Goal: Task Accomplishment & Management: Manage account settings

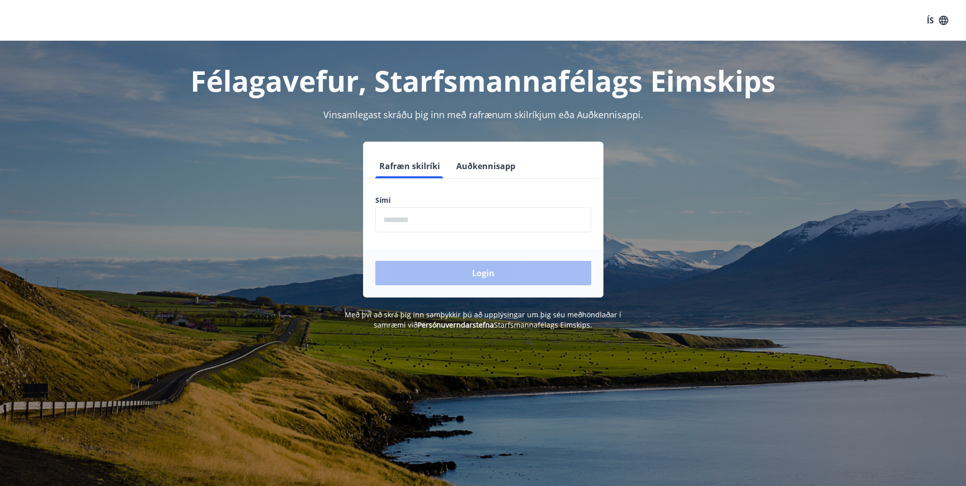
click at [396, 220] on input "phone" at bounding box center [483, 219] width 216 height 25
type input "********"
click at [463, 272] on button "Login" at bounding box center [483, 273] width 216 height 24
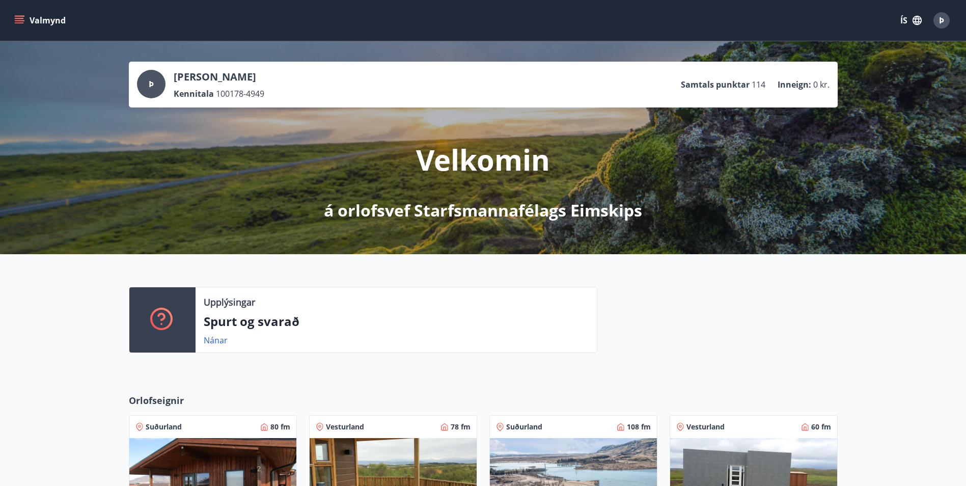
click at [22, 16] on icon "menu" at bounding box center [20, 16] width 11 height 1
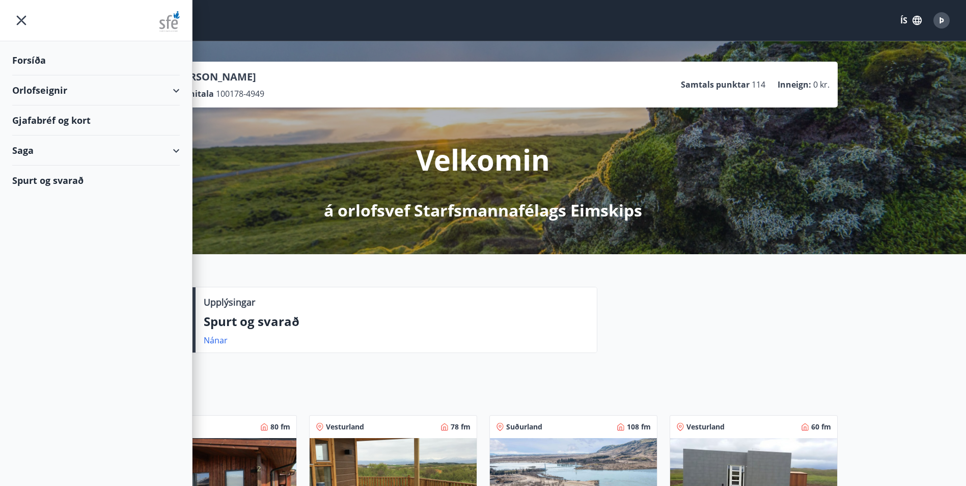
click at [792, 158] on div "Þ Þórunn Hyrna Víkingsdóttir Kennitala 100178-4949 Samtals punktar 114 Inneign …" at bounding box center [483, 147] width 966 height 213
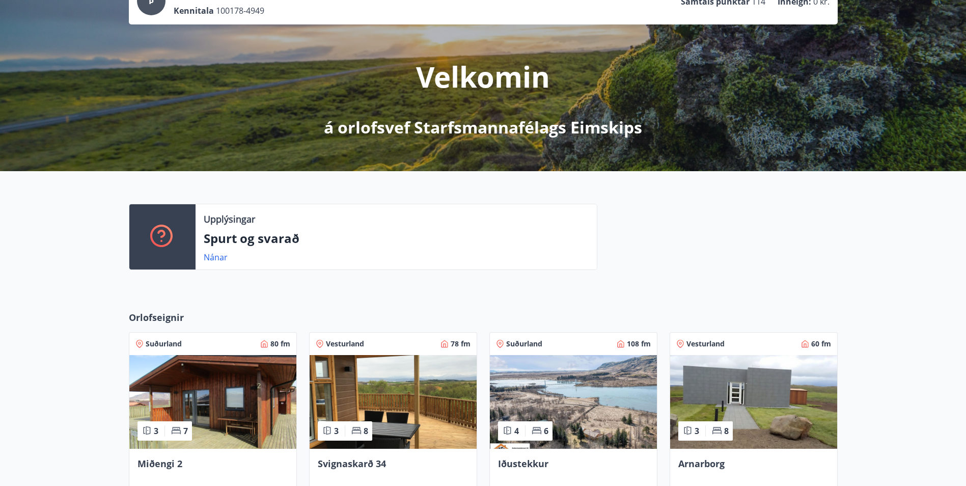
scroll to position [64, 0]
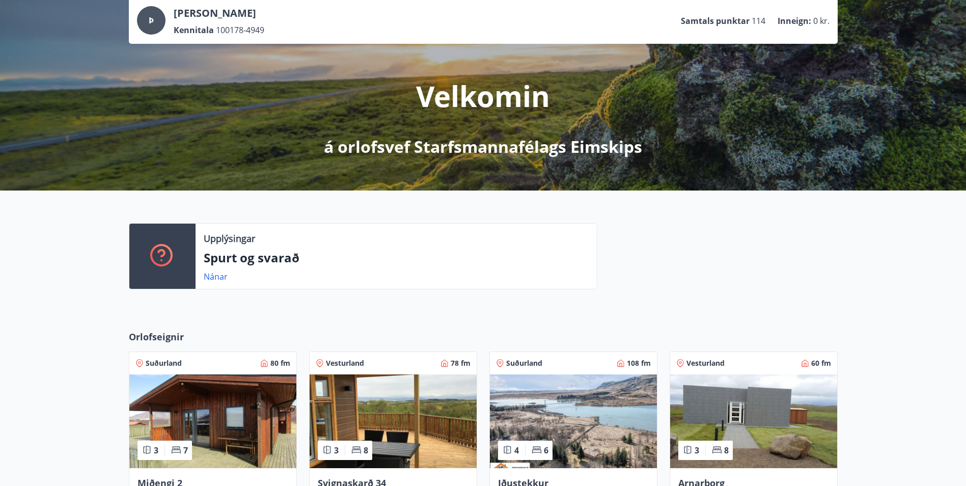
click at [410, 321] on div "Orlofseignir Suðurland 80 fm 3 7 Miðengi 2 Vesturland 78 fm 3 8 Svignaskarð 34 …" at bounding box center [483, 439] width 966 height 250
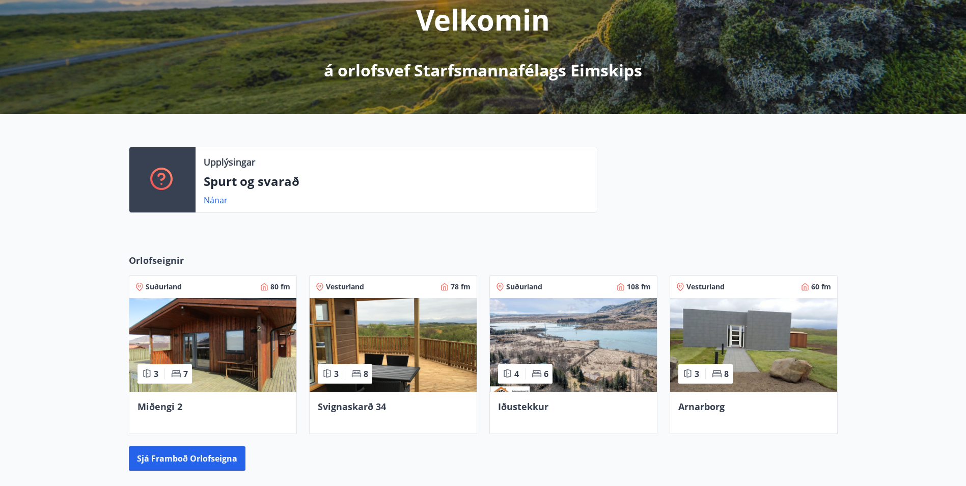
scroll to position [0, 0]
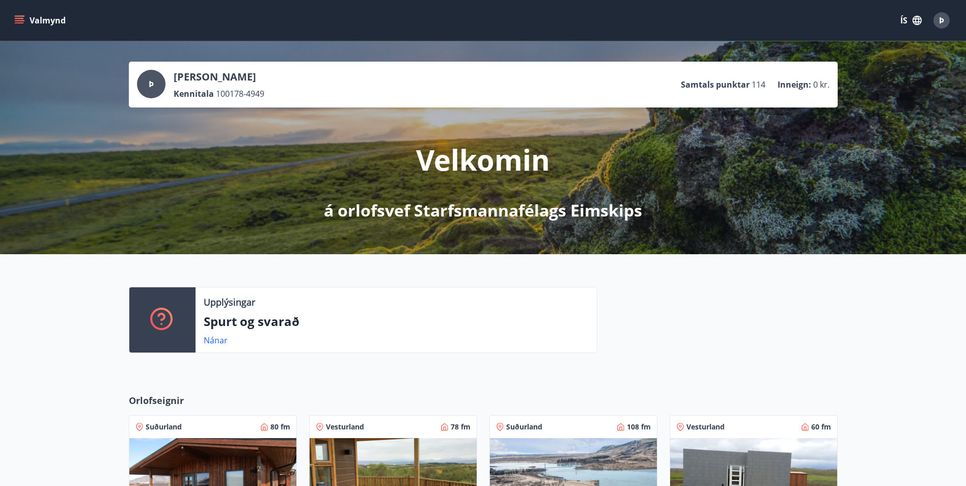
click at [14, 17] on icon "menu" at bounding box center [19, 20] width 10 height 10
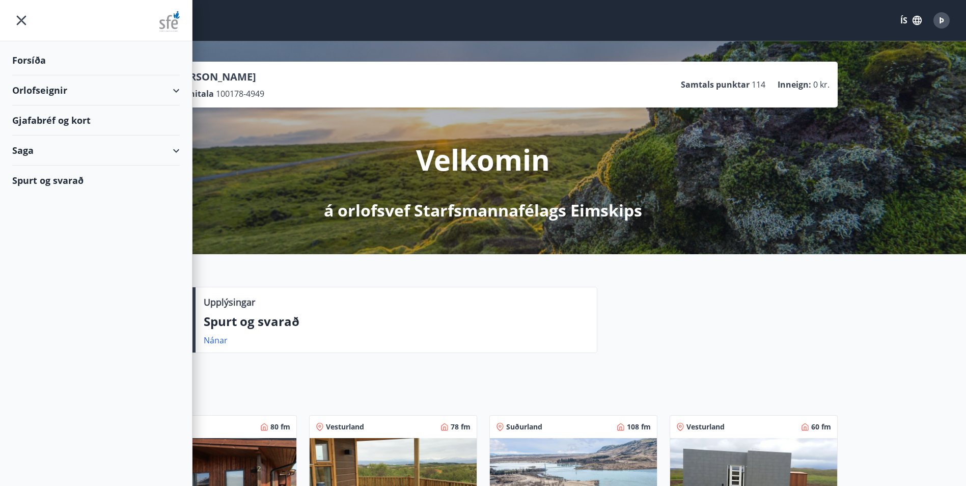
click at [26, 62] on div "Forsíða" at bounding box center [96, 60] width 168 height 30
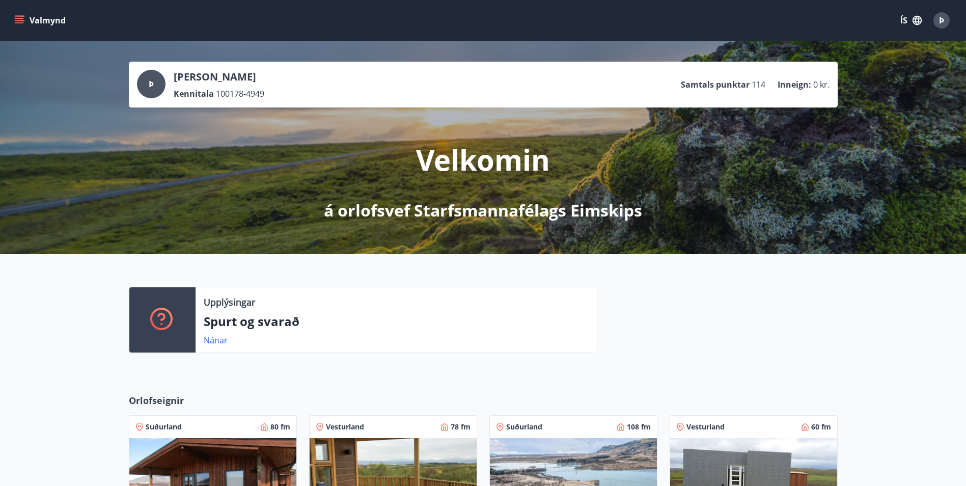
click at [17, 15] on icon "menu" at bounding box center [19, 20] width 10 height 10
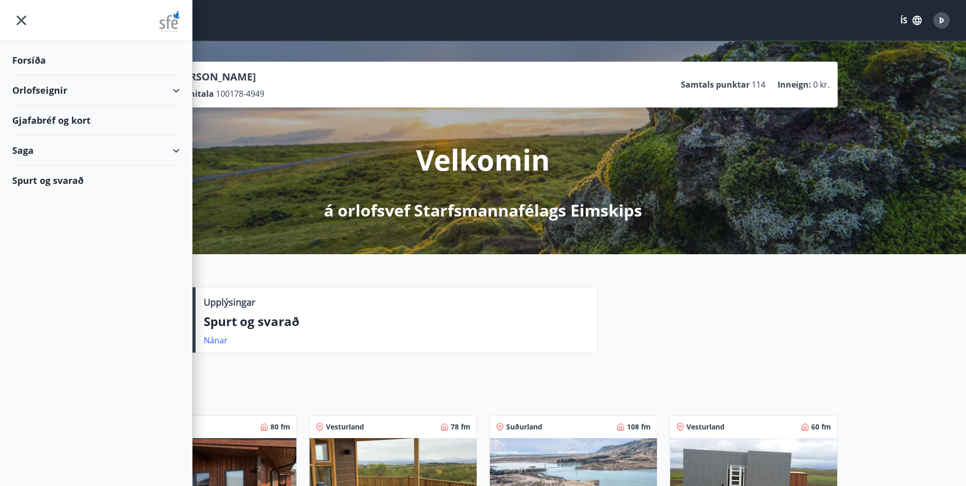
click at [60, 148] on div "Saga" at bounding box center [96, 150] width 168 height 30
click at [39, 177] on div "Bókanir" at bounding box center [95, 176] width 151 height 21
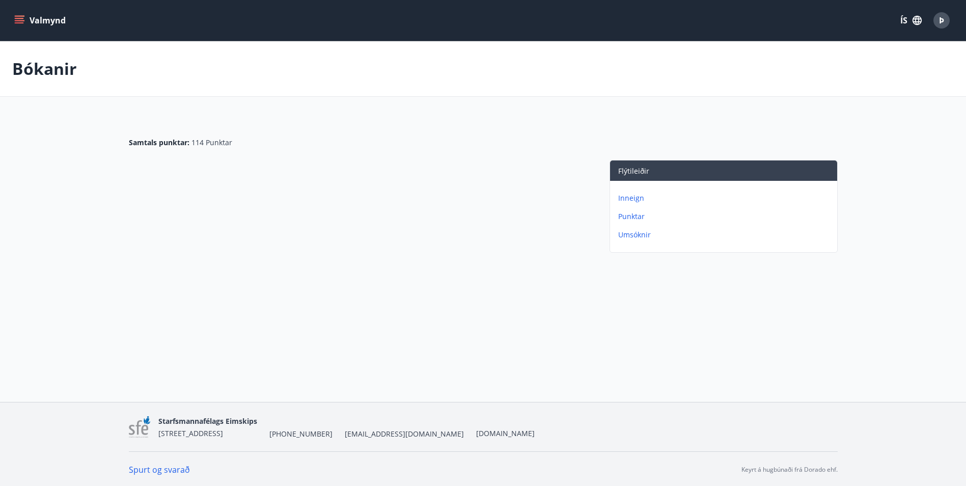
click at [19, 15] on button "Valmynd" at bounding box center [41, 20] width 58 height 18
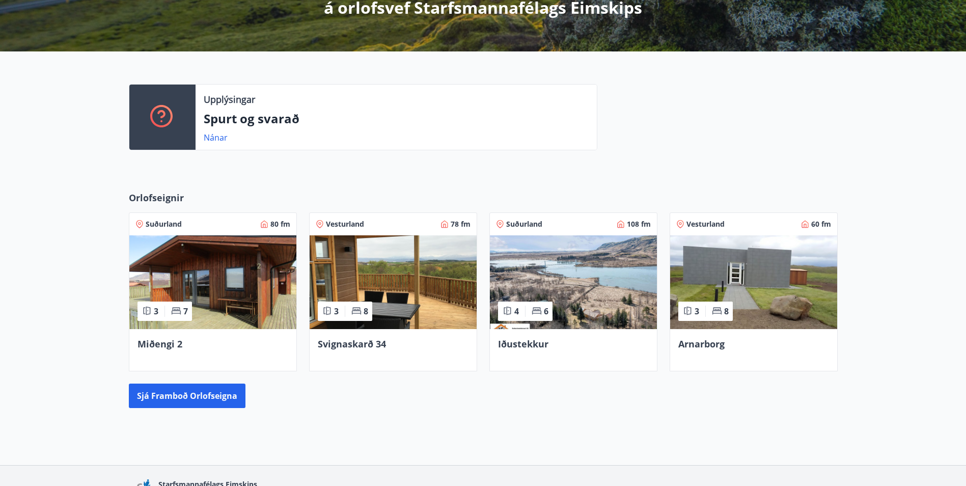
scroll to position [267, 0]
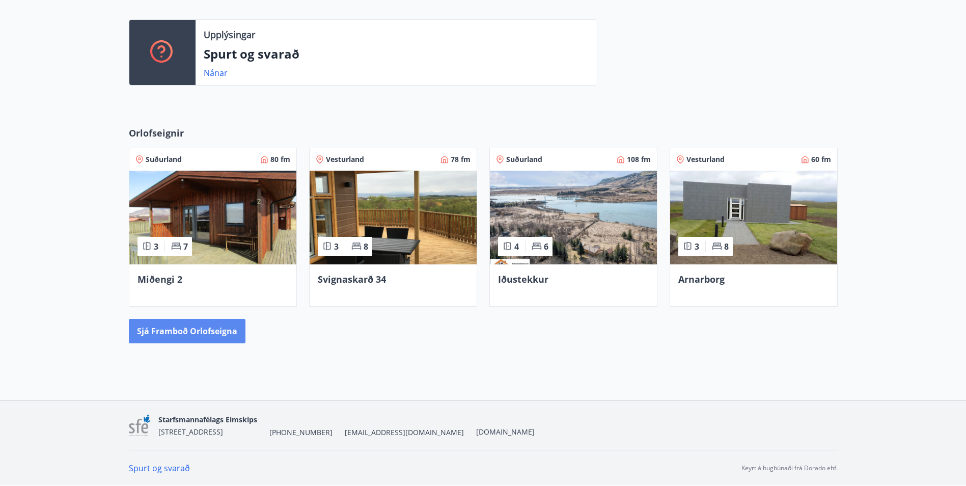
click at [186, 329] on button "Sjá framboð orlofseigna" at bounding box center [187, 331] width 117 height 24
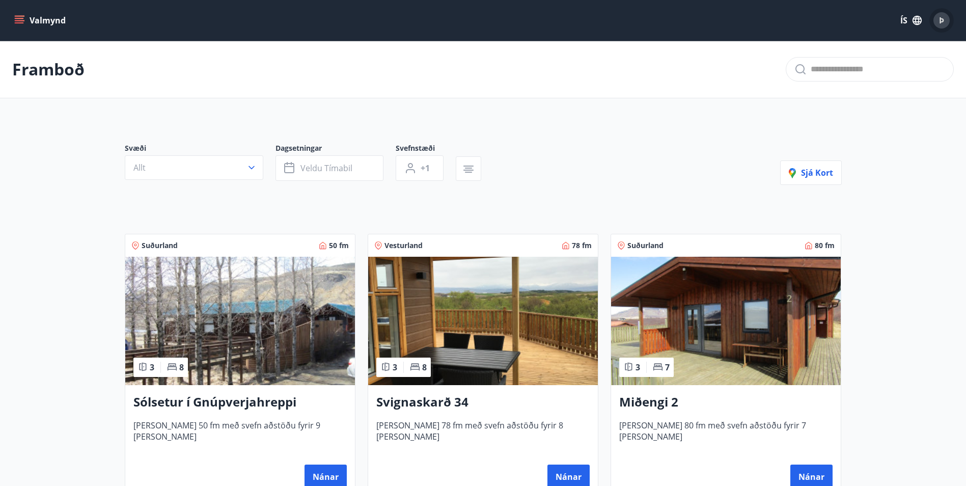
click at [949, 19] on div "Þ" at bounding box center [942, 20] width 16 height 16
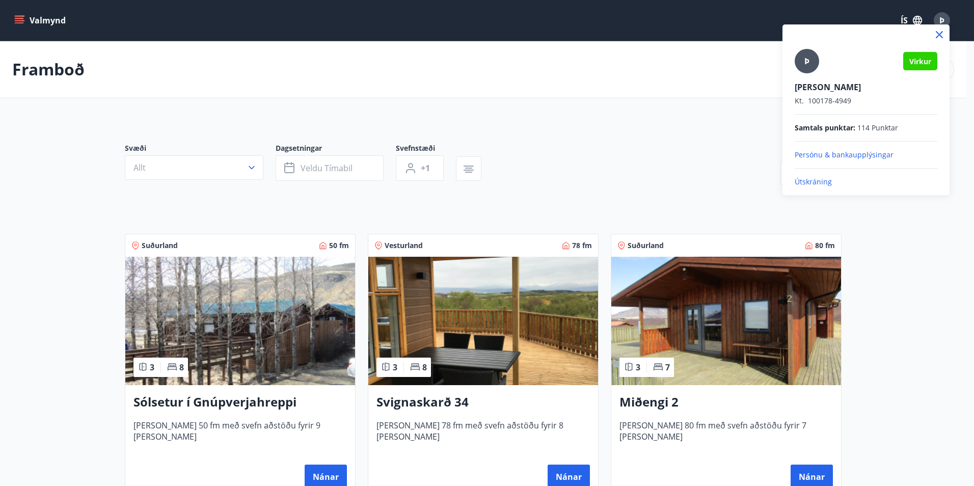
click at [19, 17] on div at bounding box center [487, 243] width 974 height 486
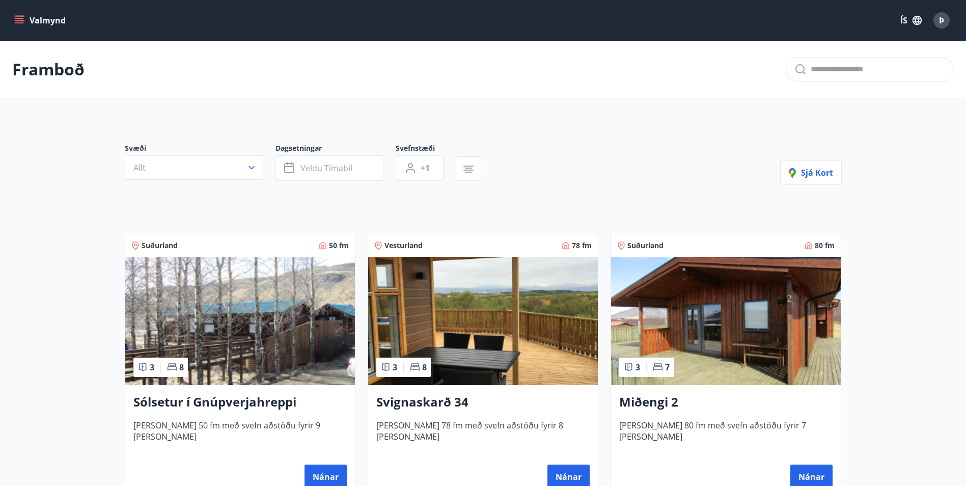
click at [18, 19] on icon "menu" at bounding box center [19, 20] width 10 height 10
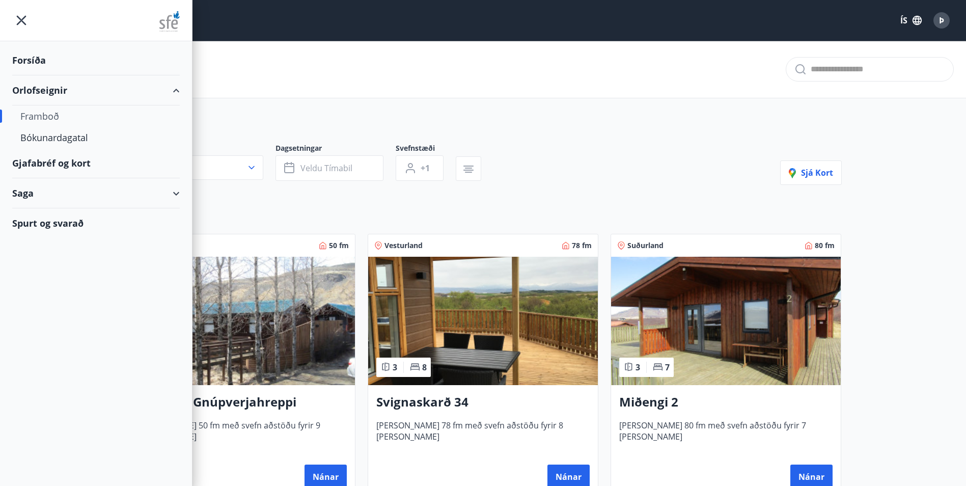
click at [29, 193] on div "Saga" at bounding box center [96, 193] width 168 height 30
click at [49, 89] on div "Orlofseignir" at bounding box center [96, 90] width 168 height 30
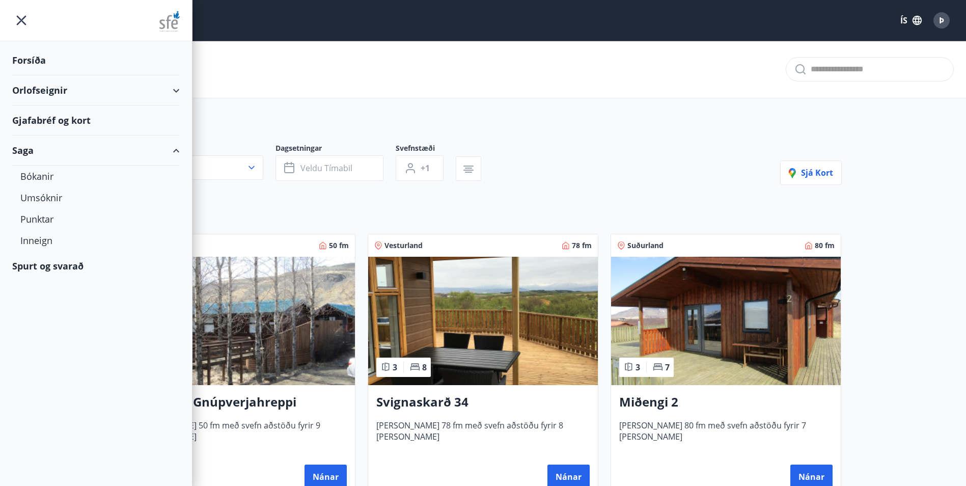
click at [33, 60] on div "Forsíða" at bounding box center [96, 60] width 168 height 30
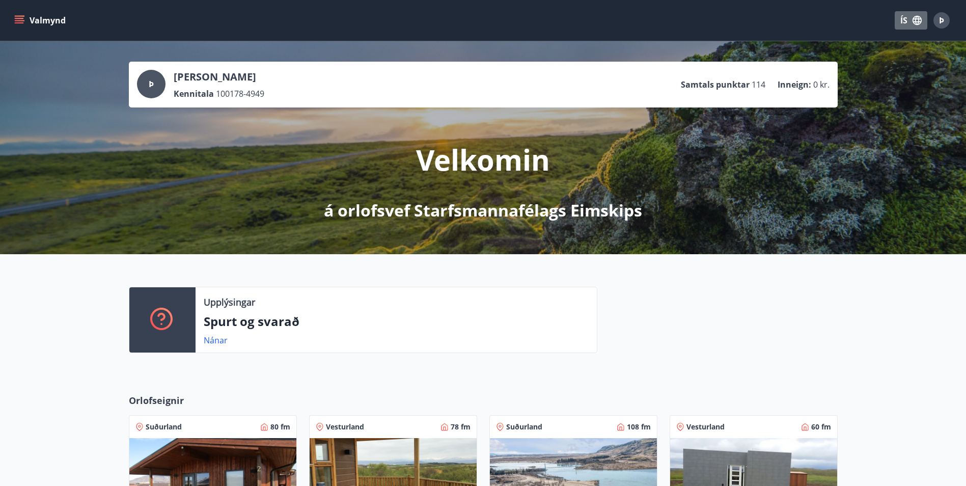
click at [917, 16] on icon "button" at bounding box center [917, 20] width 11 height 11
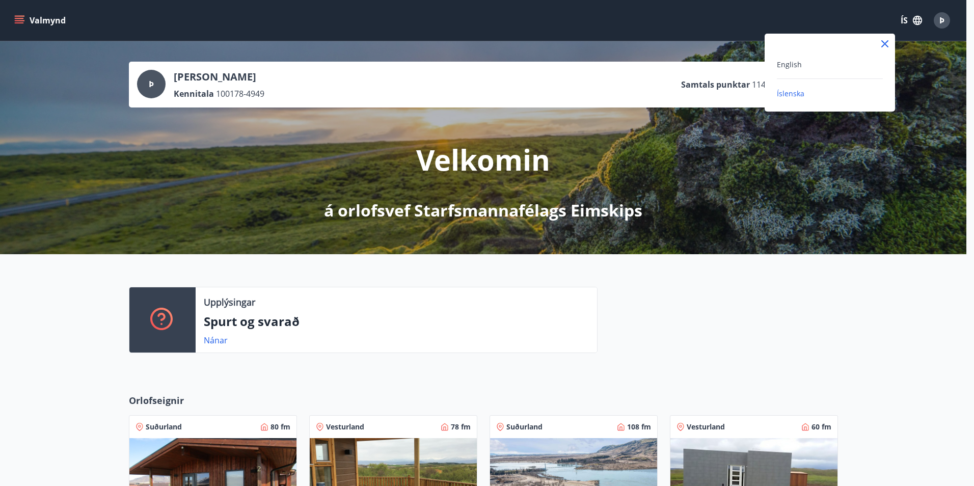
click at [619, 20] on div at bounding box center [487, 243] width 974 height 486
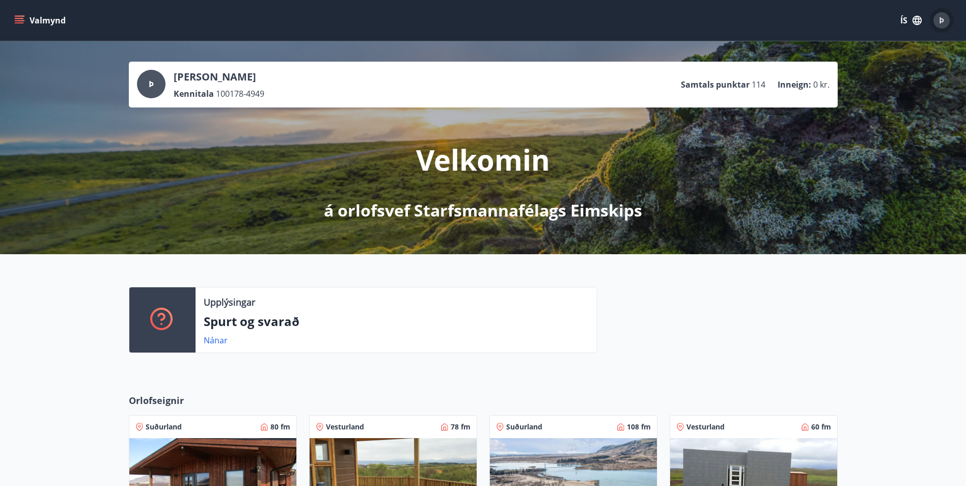
click at [940, 19] on span "Þ" at bounding box center [941, 20] width 5 height 11
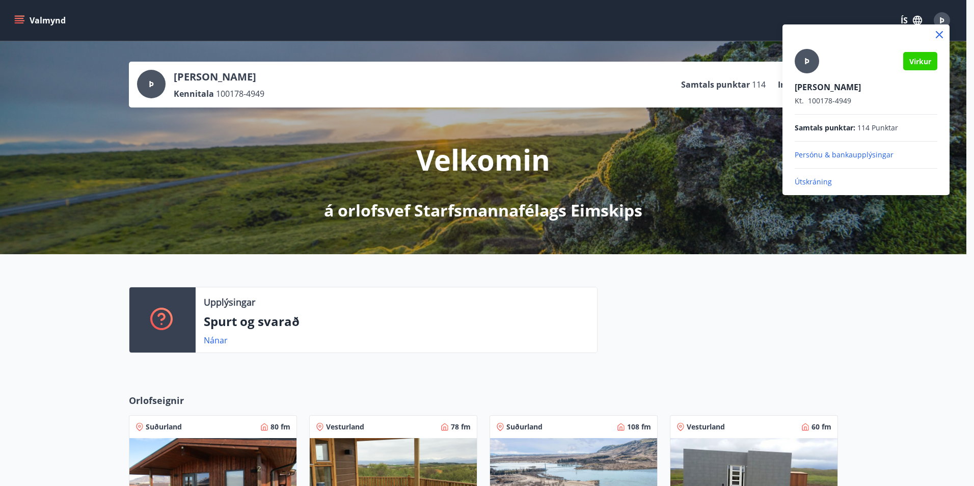
click at [17, 19] on div at bounding box center [487, 243] width 974 height 486
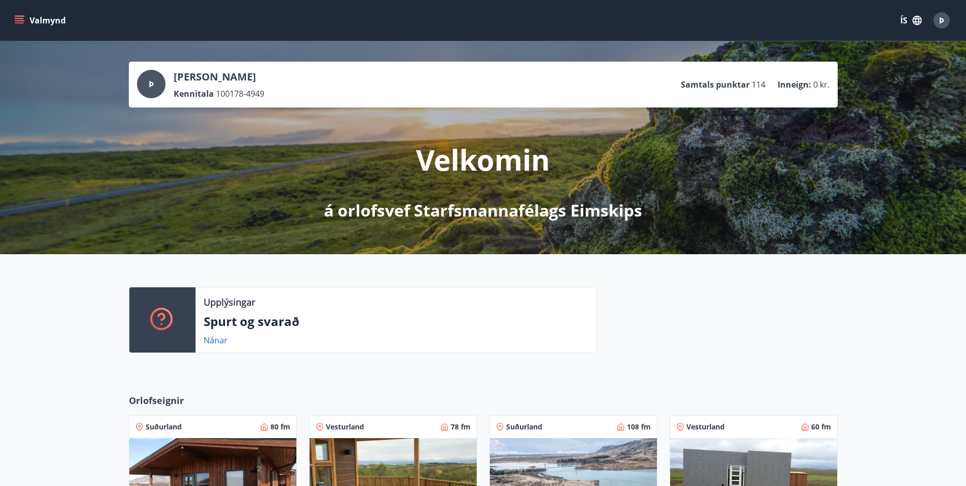
click at [219, 79] on p "[PERSON_NAME]" at bounding box center [219, 77] width 91 height 14
click at [213, 342] on link "Nánar" at bounding box center [216, 340] width 24 height 11
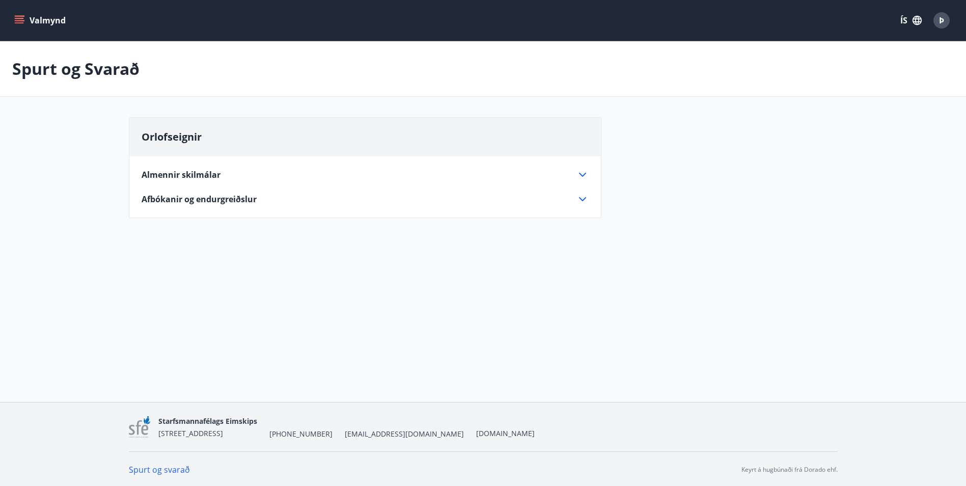
click at [582, 174] on icon at bounding box center [583, 175] width 12 height 12
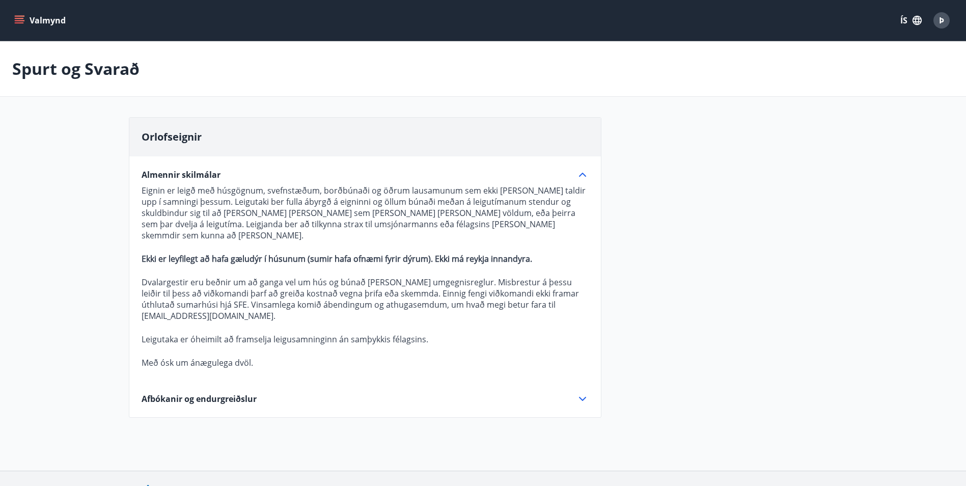
click at [19, 16] on icon "menu" at bounding box center [20, 16] width 11 height 1
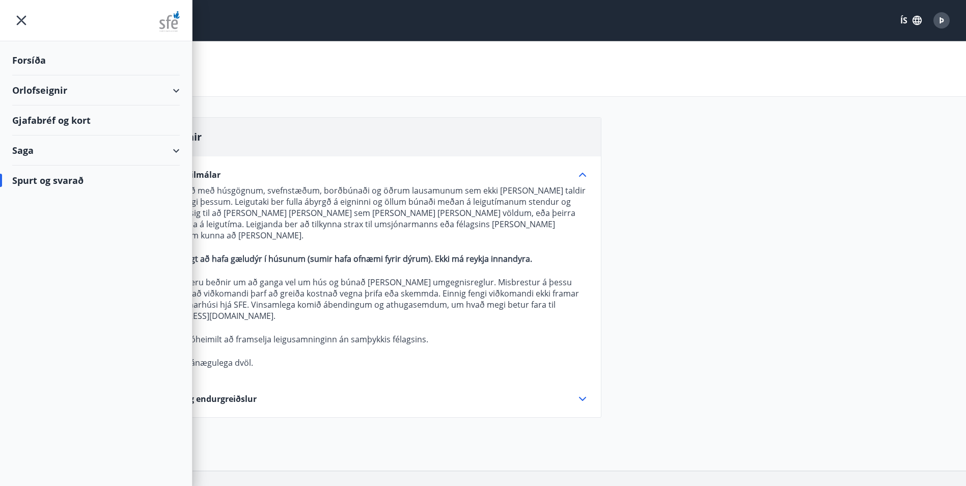
click at [20, 86] on div "Orlofseignir" at bounding box center [96, 90] width 168 height 30
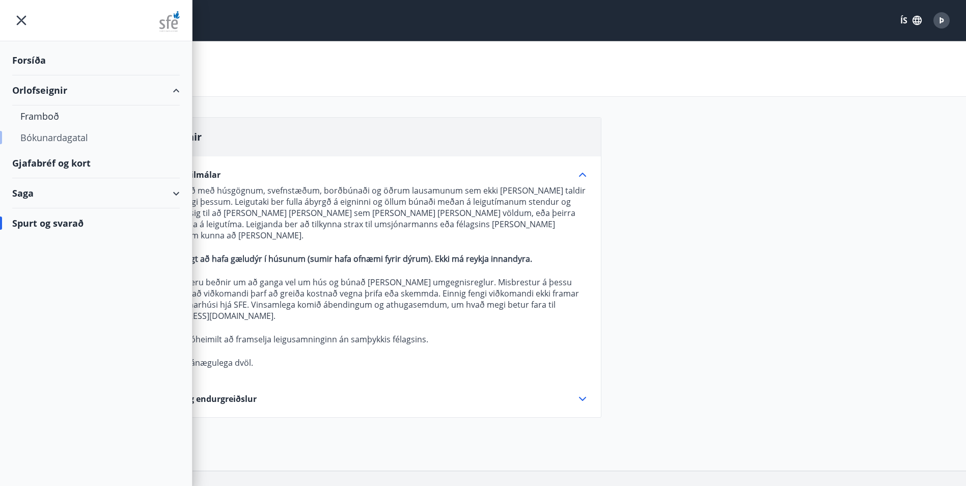
click at [41, 136] on div "Bókunardagatal" at bounding box center [95, 137] width 151 height 21
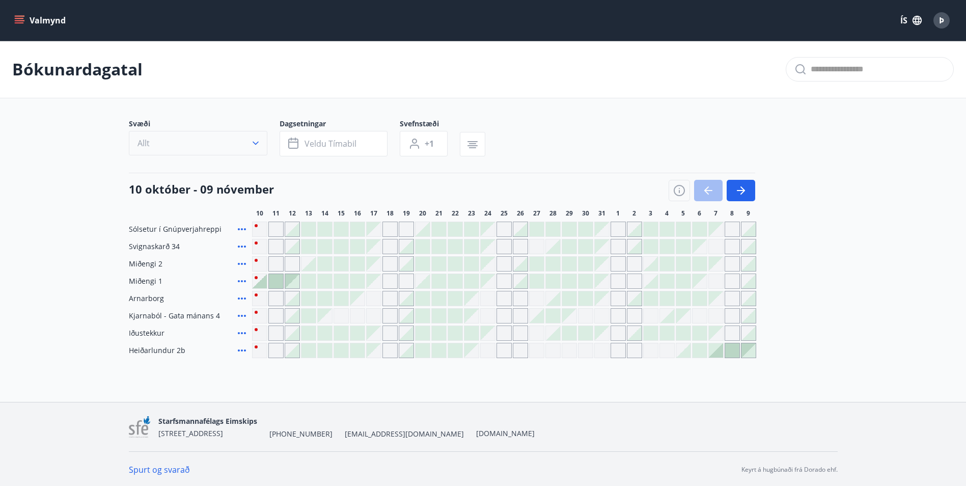
click at [256, 142] on icon "button" at bounding box center [256, 143] width 10 height 10
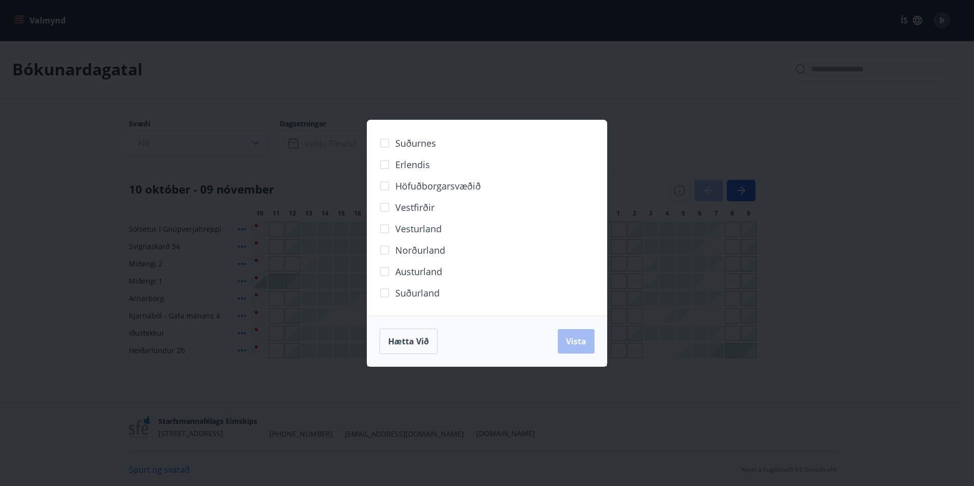
click at [430, 185] on span "Höfuðborgarsvæðið" at bounding box center [438, 185] width 86 height 13
click at [570, 337] on span "Vista" at bounding box center [576, 341] width 20 height 11
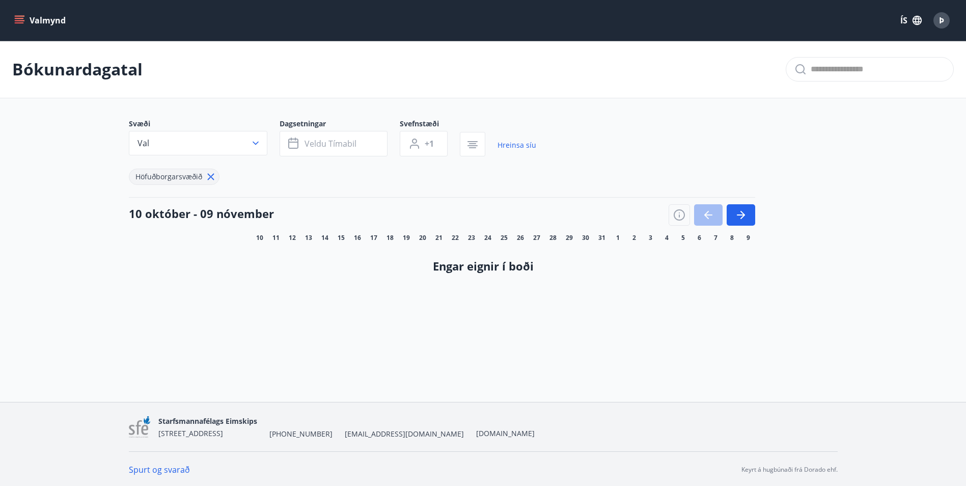
click at [15, 15] on button "Valmynd" at bounding box center [41, 20] width 58 height 18
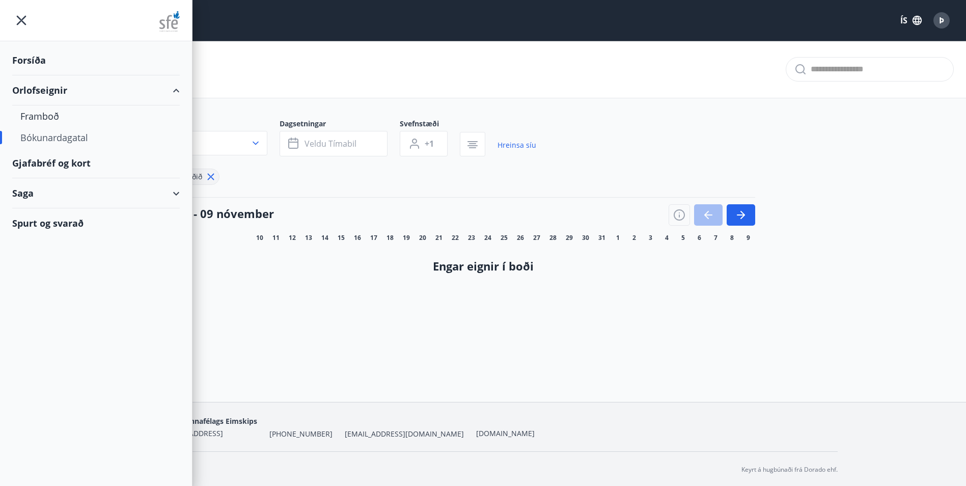
click at [46, 193] on div "Saga" at bounding box center [96, 193] width 168 height 30
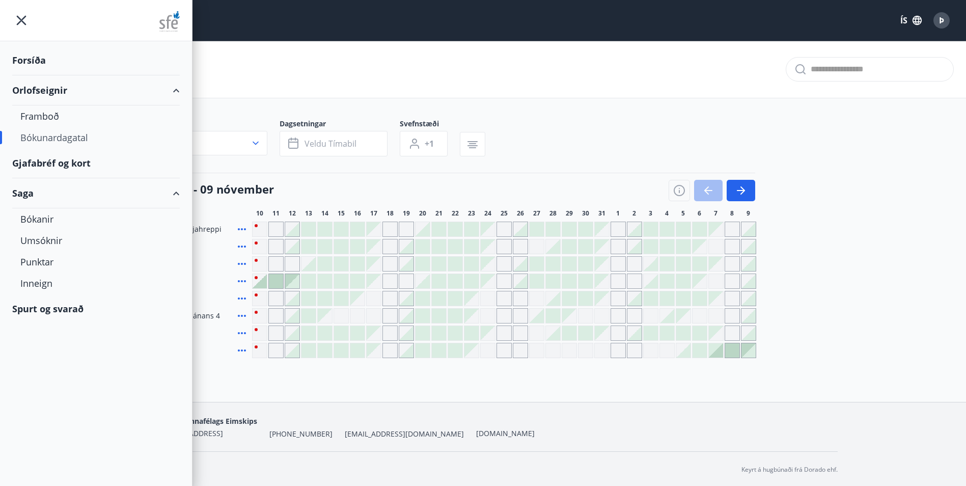
click at [33, 58] on div "Forsíða" at bounding box center [96, 60] width 168 height 30
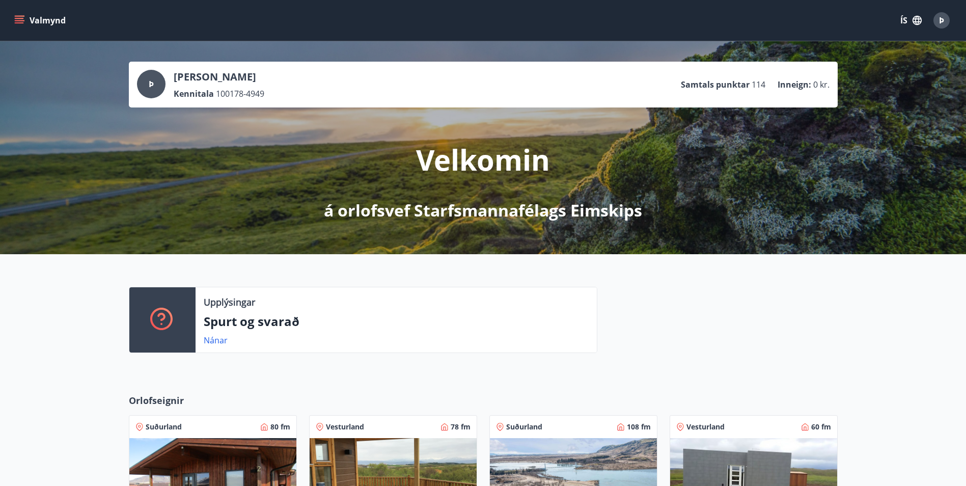
click at [455, 169] on p "Velkomin" at bounding box center [483, 159] width 134 height 39
click at [942, 20] on span "Þ" at bounding box center [941, 20] width 5 height 11
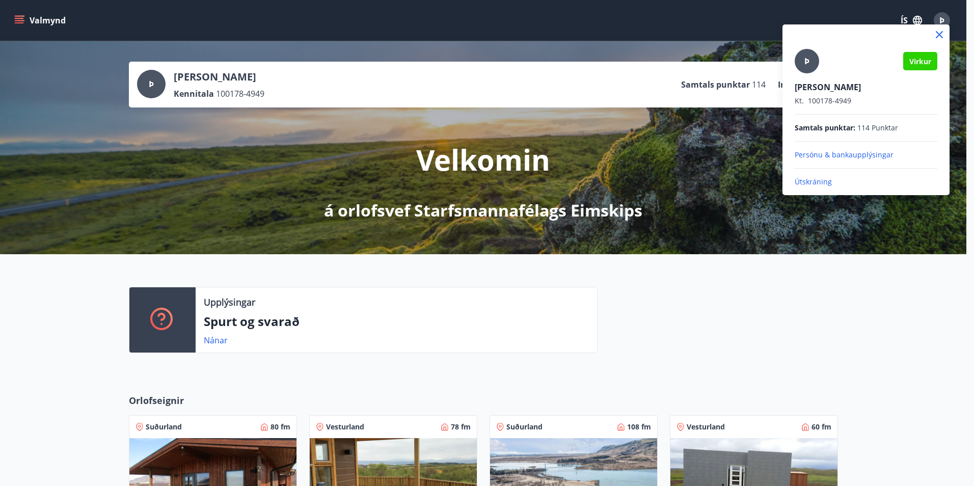
click at [17, 21] on div at bounding box center [487, 243] width 974 height 486
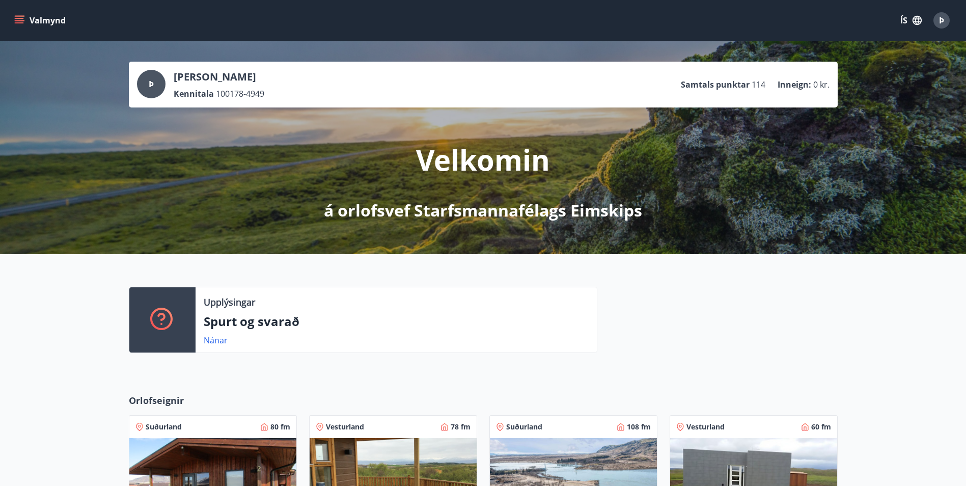
click at [18, 20] on icon "menu" at bounding box center [20, 20] width 11 height 1
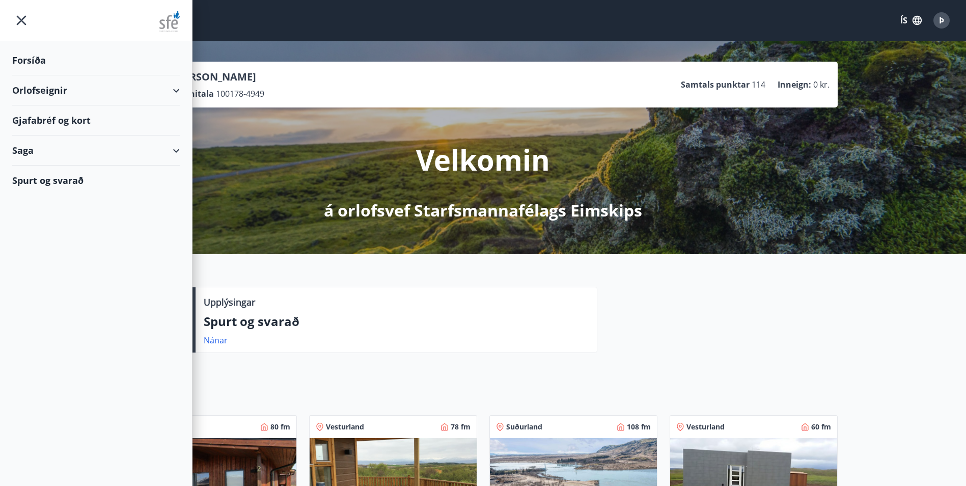
click at [26, 61] on div "Forsíða" at bounding box center [96, 60] width 168 height 30
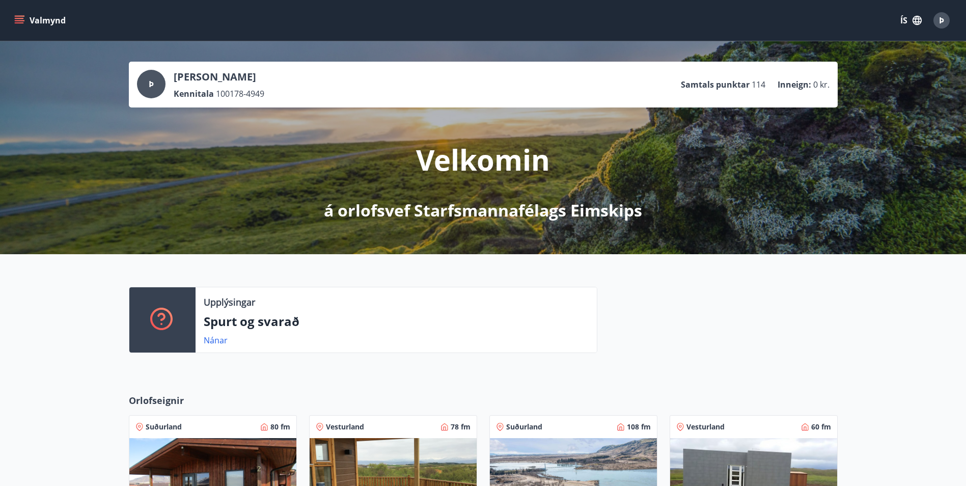
click at [18, 17] on icon "menu" at bounding box center [19, 20] width 10 height 10
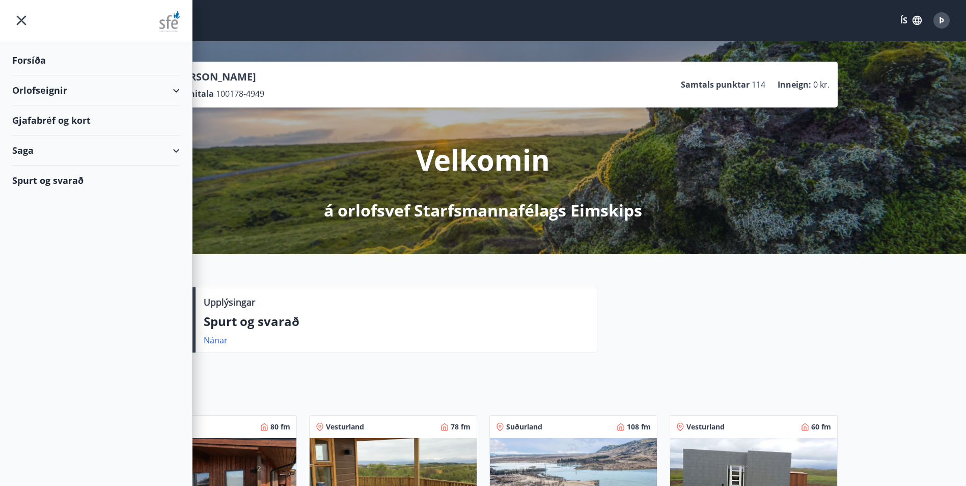
click at [29, 60] on div "Forsíða" at bounding box center [96, 60] width 168 height 30
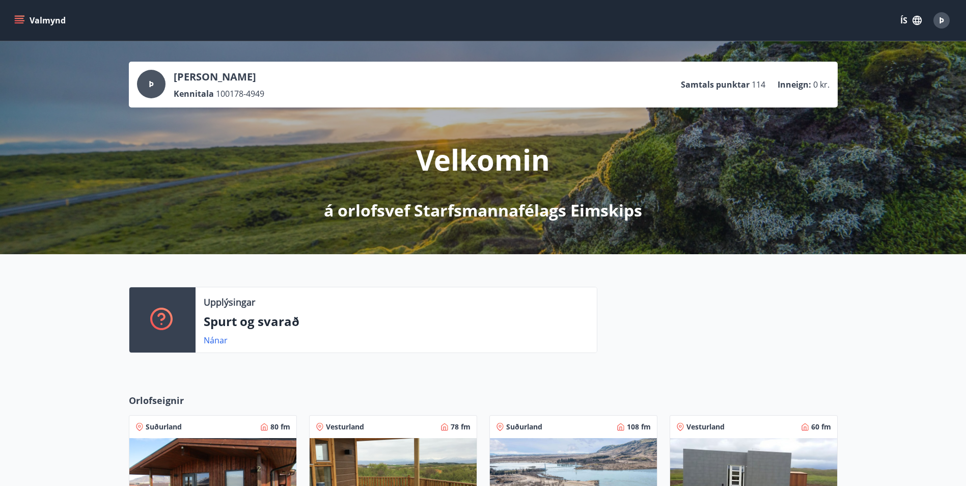
click at [22, 21] on icon "menu" at bounding box center [20, 20] width 11 height 1
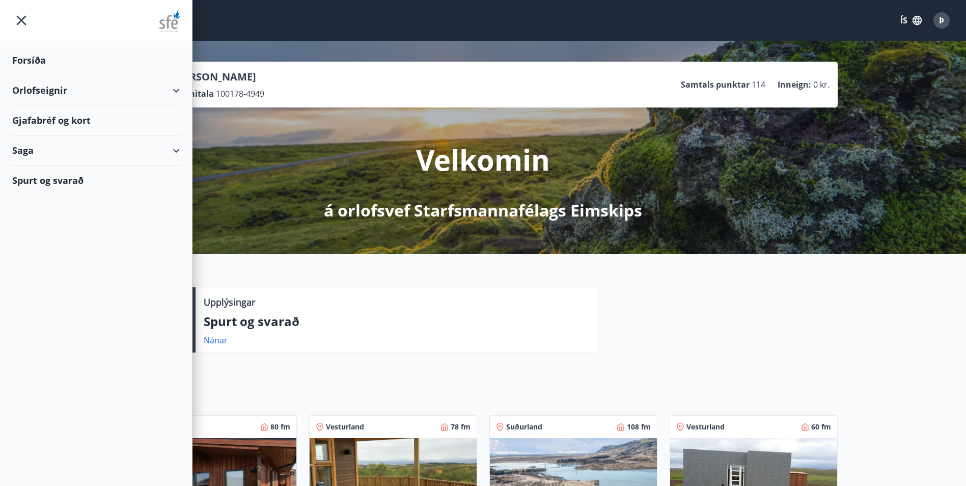
click at [175, 90] on div "Orlofseignir" at bounding box center [96, 90] width 168 height 30
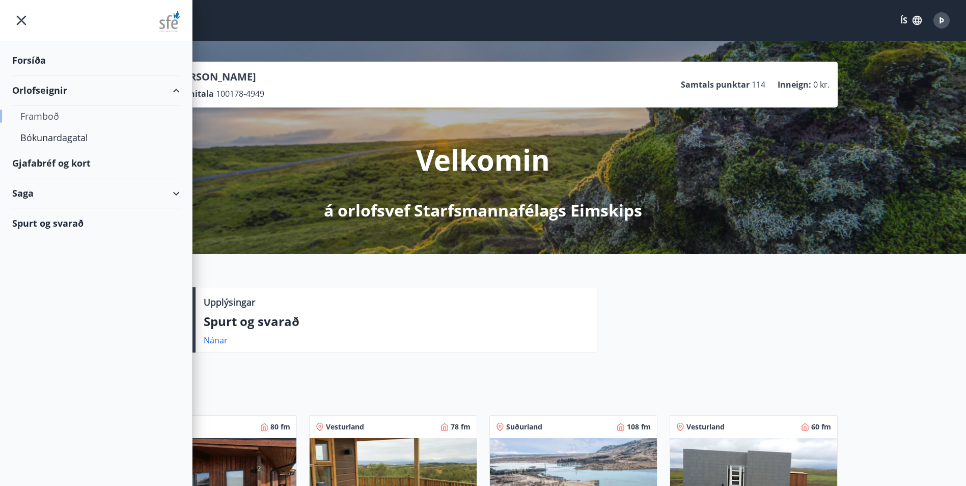
click at [50, 115] on div "Framboð" at bounding box center [95, 115] width 151 height 21
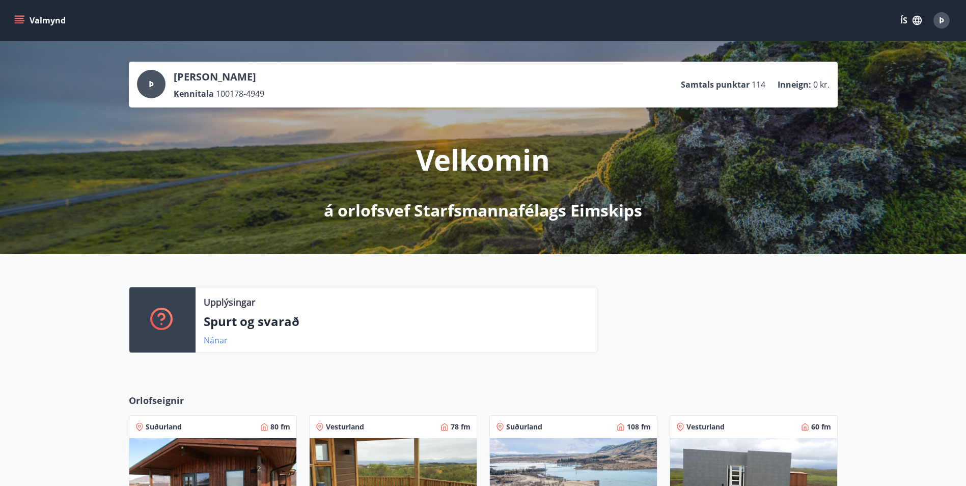
click at [215, 340] on link "Nánar" at bounding box center [216, 340] width 24 height 11
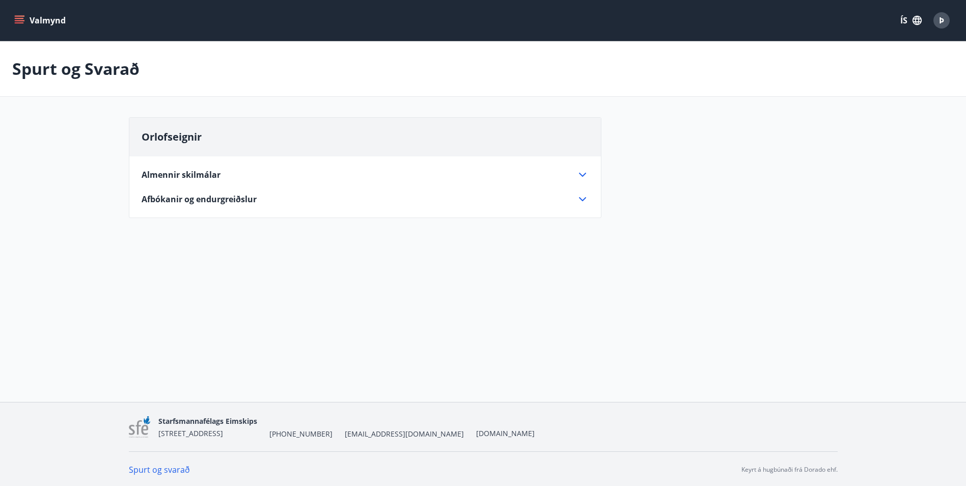
click at [18, 15] on icon "menu" at bounding box center [19, 20] width 10 height 10
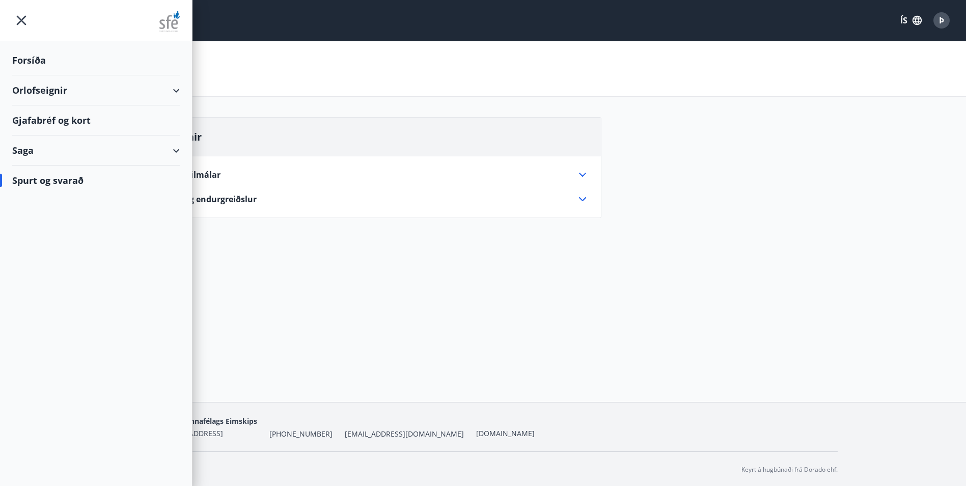
click at [34, 179] on div "Spurt og svarað" at bounding box center [96, 181] width 168 height 30
click at [35, 178] on div "Spurt og svarað" at bounding box center [96, 181] width 168 height 30
click at [176, 91] on div "Orlofseignir" at bounding box center [96, 90] width 168 height 30
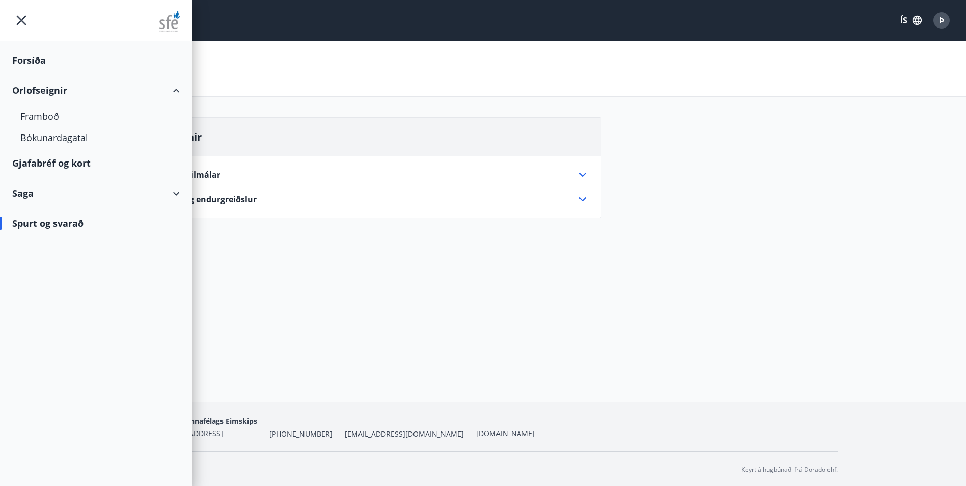
click at [176, 194] on div "Saga" at bounding box center [96, 193] width 168 height 30
click at [35, 218] on div "Bókanir" at bounding box center [95, 218] width 151 height 21
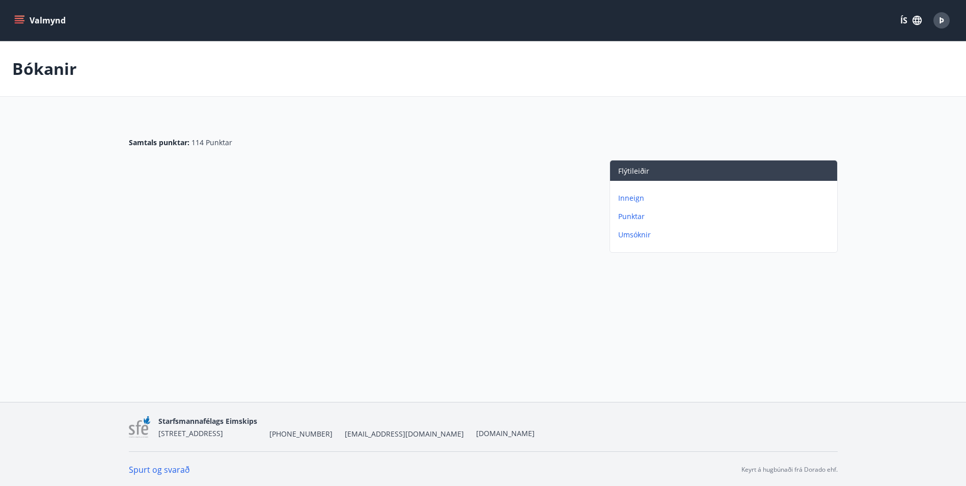
click at [630, 235] on p "Umsóknir" at bounding box center [725, 235] width 215 height 10
click at [15, 17] on icon "menu" at bounding box center [19, 20] width 10 height 10
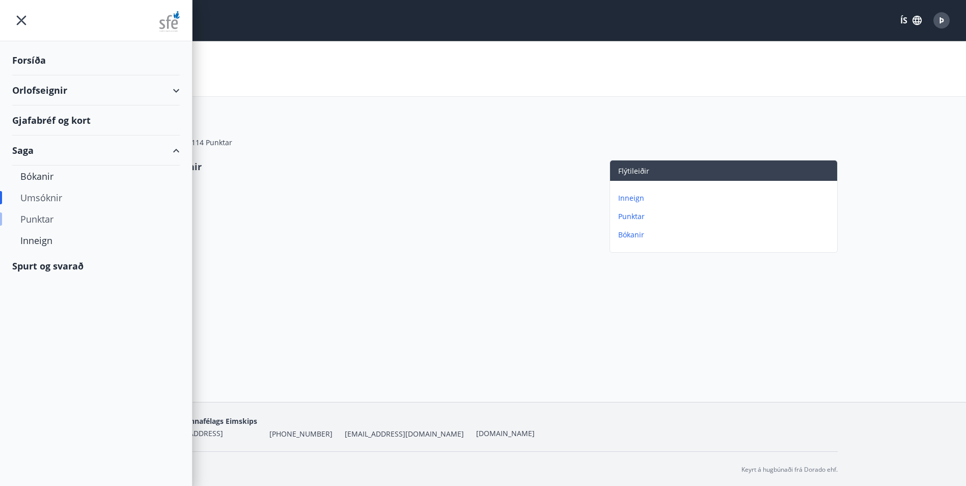
click at [37, 215] on div "Punktar" at bounding box center [95, 218] width 151 height 21
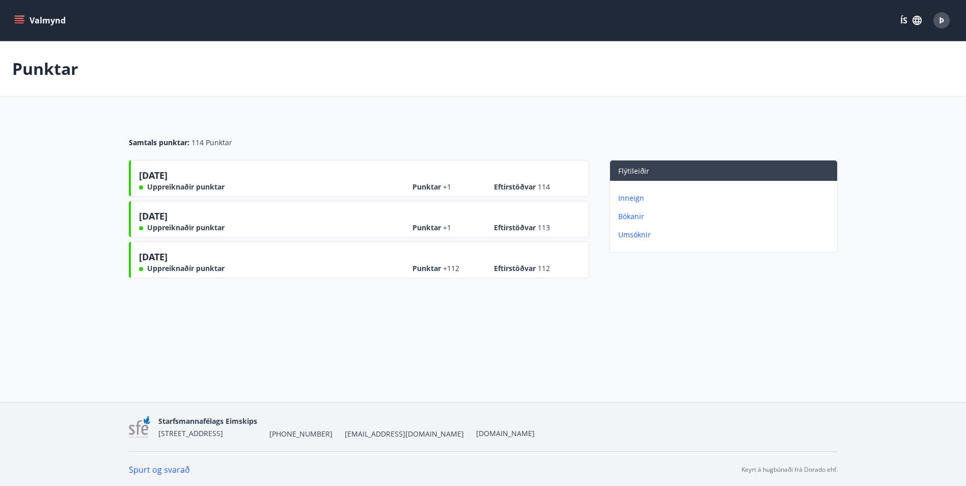
click at [17, 16] on icon "menu" at bounding box center [20, 16] width 11 height 1
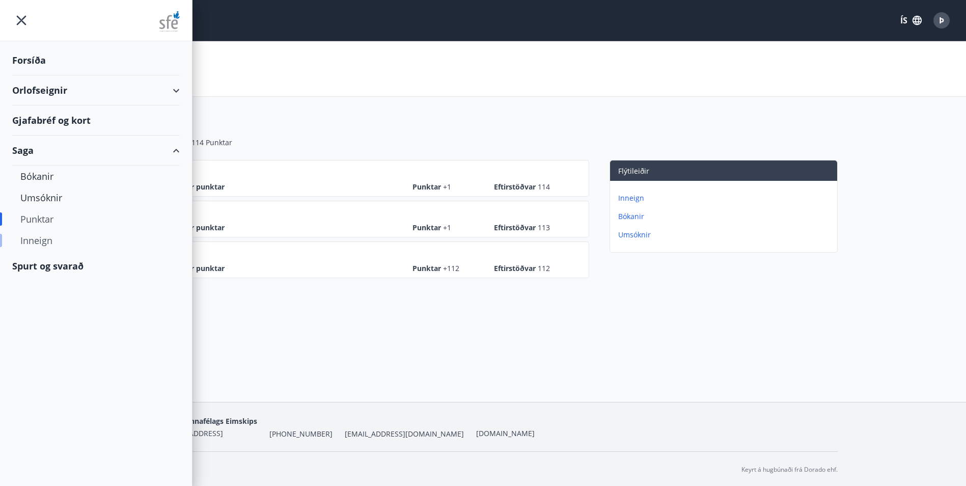
click at [30, 237] on div "Inneign" at bounding box center [95, 240] width 151 height 21
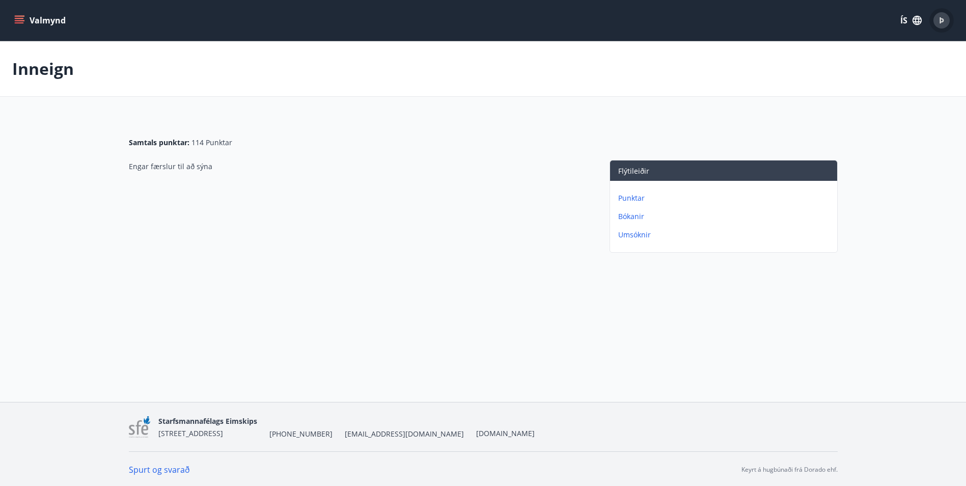
click at [938, 18] on div "Þ" at bounding box center [942, 20] width 16 height 16
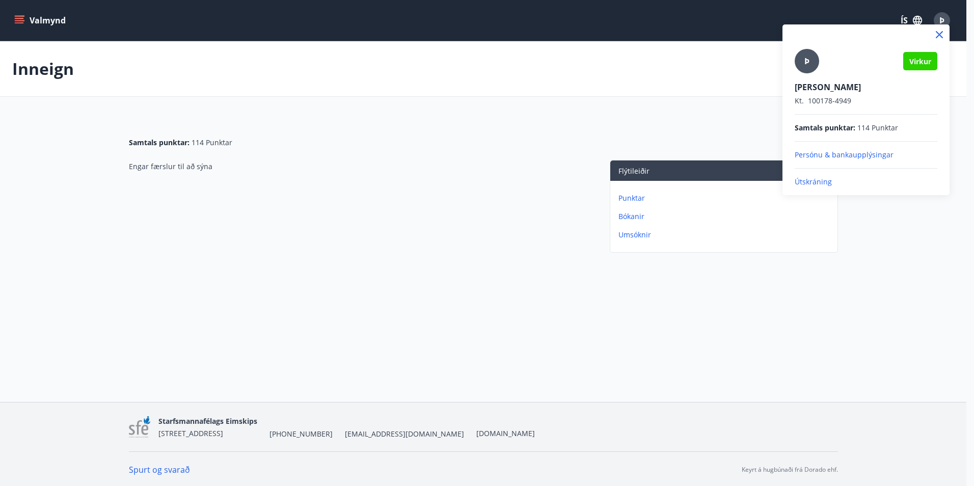
click at [664, 121] on div at bounding box center [487, 243] width 974 height 486
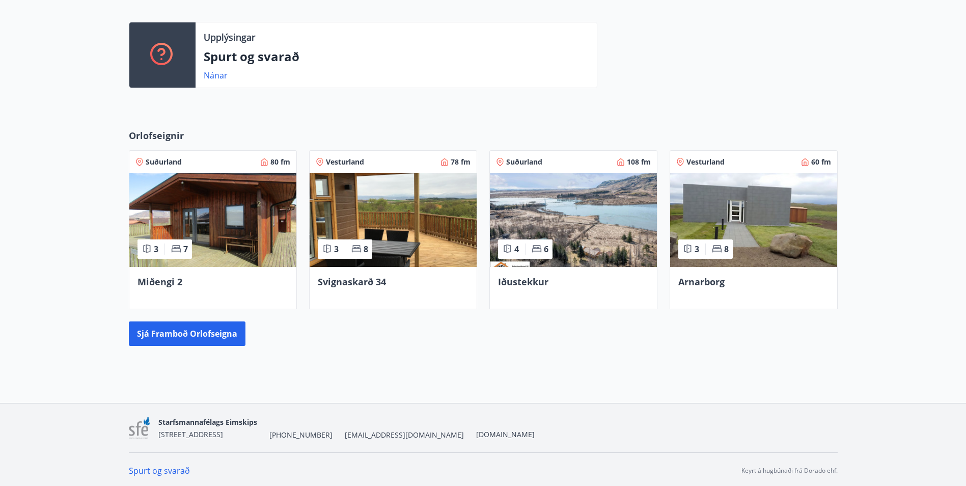
scroll to position [267, 0]
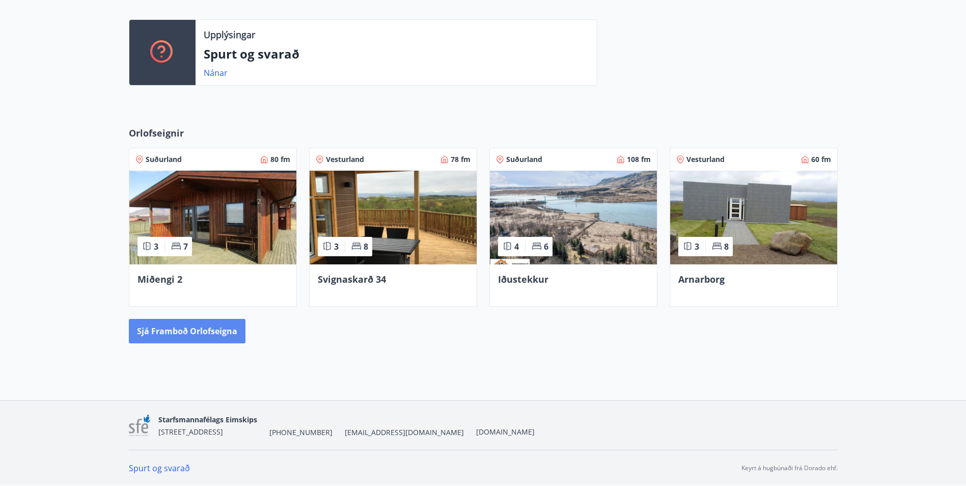
click at [188, 327] on button "Sjá framboð orlofseigna" at bounding box center [187, 331] width 117 height 24
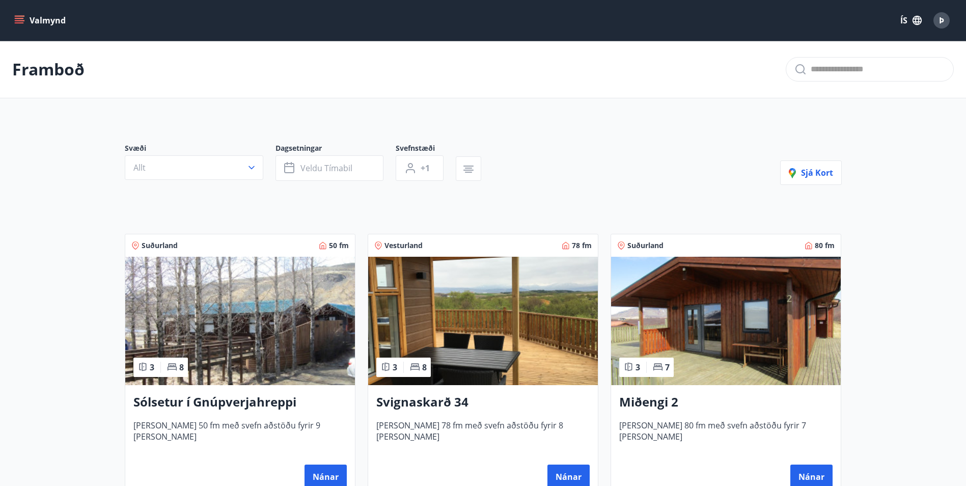
scroll to position [267, 0]
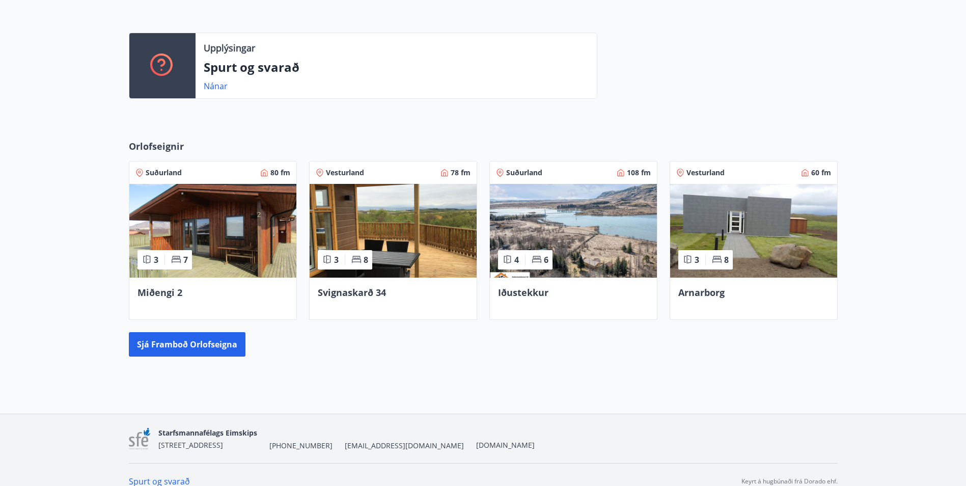
scroll to position [255, 0]
click at [216, 86] on link "Nánar" at bounding box center [216, 85] width 24 height 11
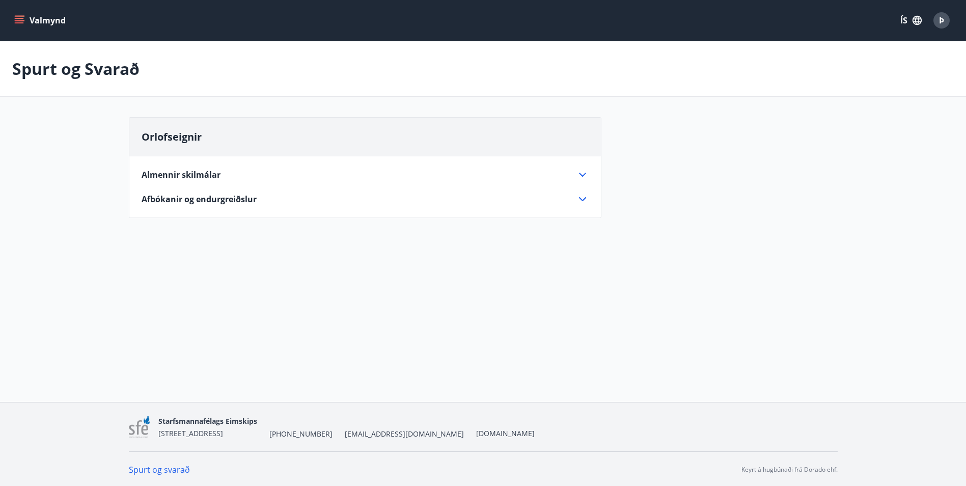
click at [584, 200] on icon at bounding box center [583, 199] width 12 height 12
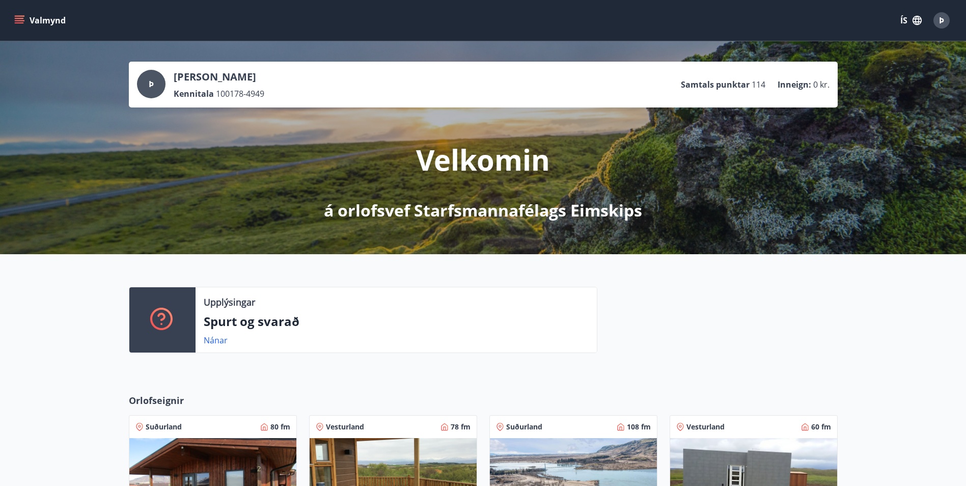
click at [18, 17] on icon "menu" at bounding box center [19, 20] width 10 height 10
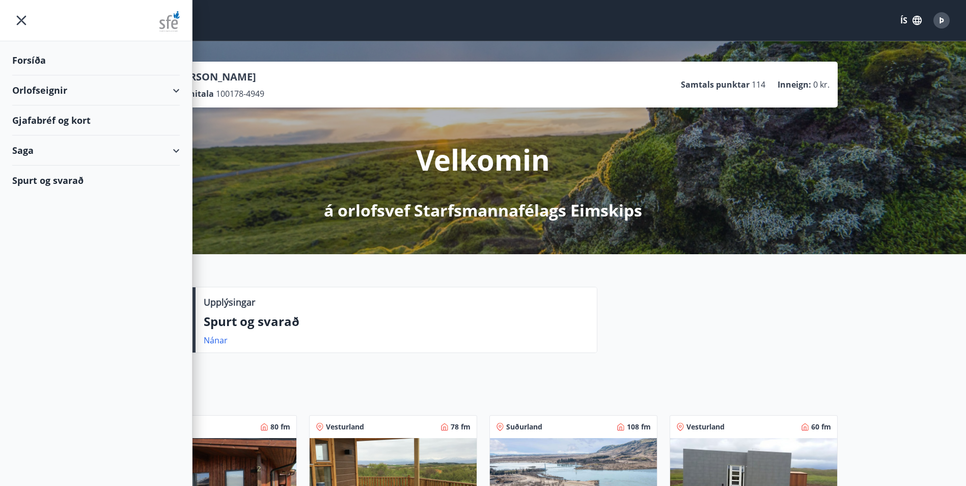
click at [178, 90] on div "Orlofseignir" at bounding box center [96, 90] width 168 height 30
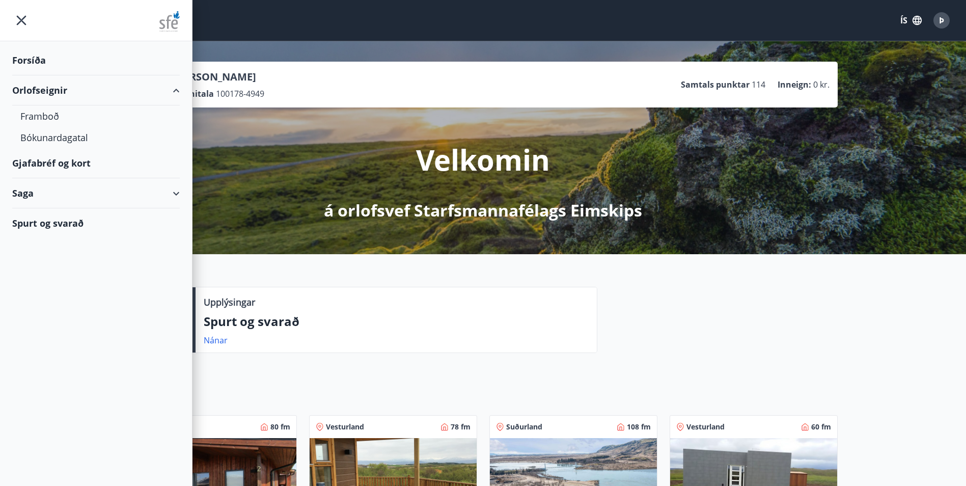
click at [175, 193] on div "Saga" at bounding box center [96, 193] width 168 height 30
click at [56, 166] on div "Gjafabréf og kort" at bounding box center [96, 163] width 168 height 30
click at [42, 221] on div "Bókanir" at bounding box center [95, 218] width 151 height 21
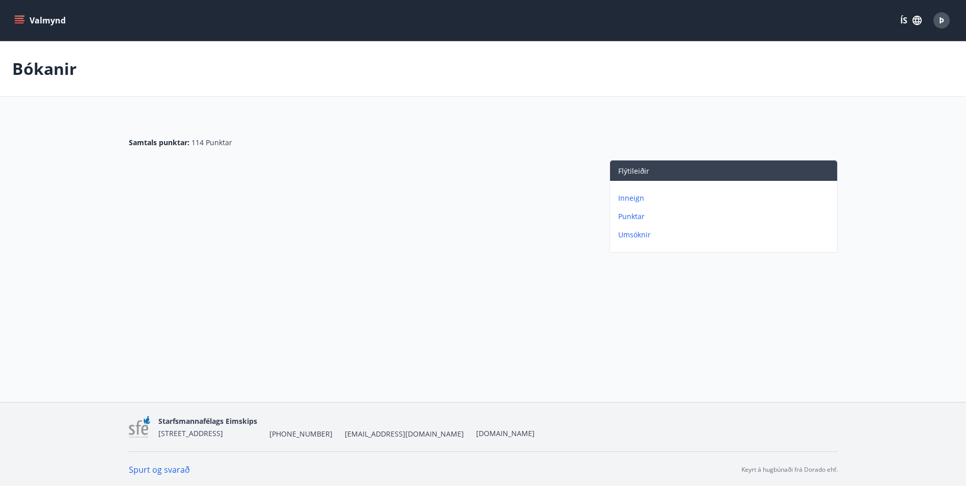
click at [629, 237] on p "Umsóknir" at bounding box center [725, 235] width 215 height 10
click at [19, 17] on icon "menu" at bounding box center [19, 20] width 10 height 10
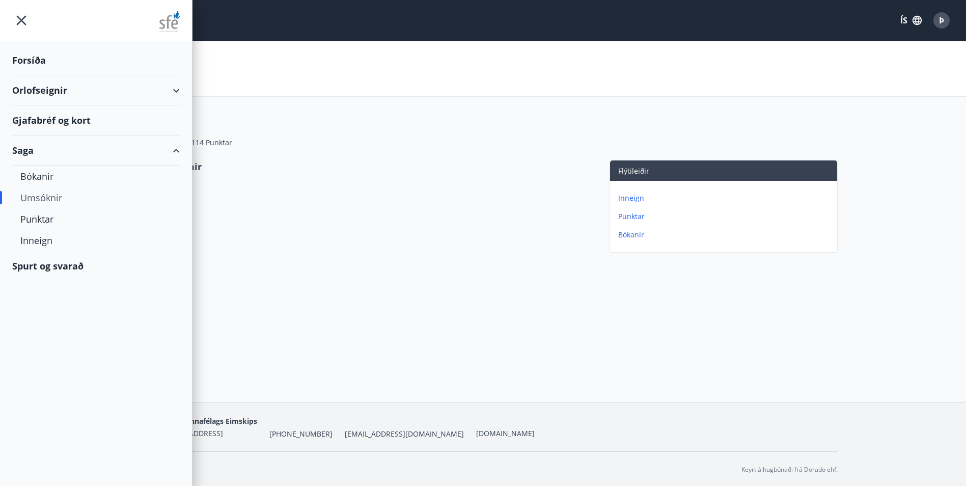
click at [40, 120] on div "Gjafabréf og kort" at bounding box center [96, 120] width 168 height 30
